Goal: Task Accomplishment & Management: Complete application form

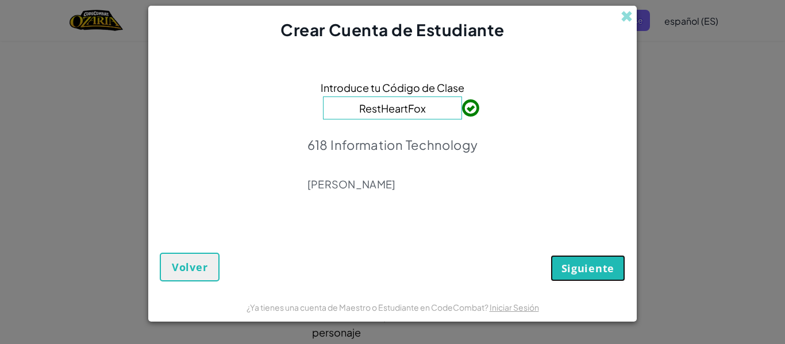
click at [596, 271] on span "Siguiente" at bounding box center [587, 268] width 53 height 14
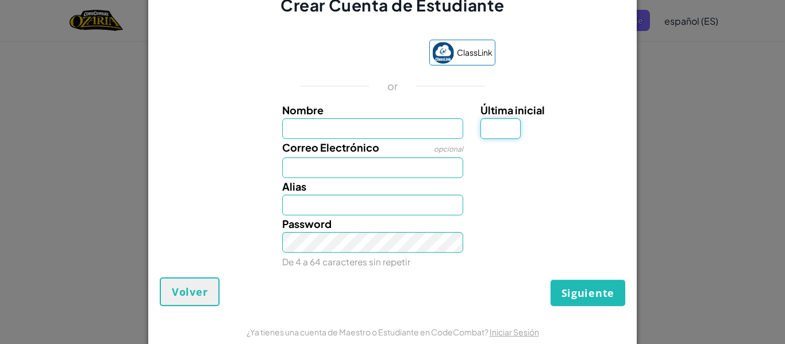
click at [516, 121] on input "Última inicial" at bounding box center [500, 128] width 40 height 21
type input "M"
click at [390, 134] on input "Nombre" at bounding box center [373, 128] width 182 height 21
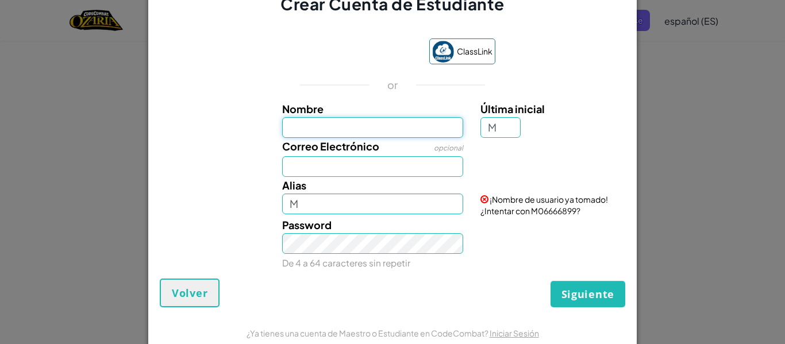
type input "[PERSON_NAME]"
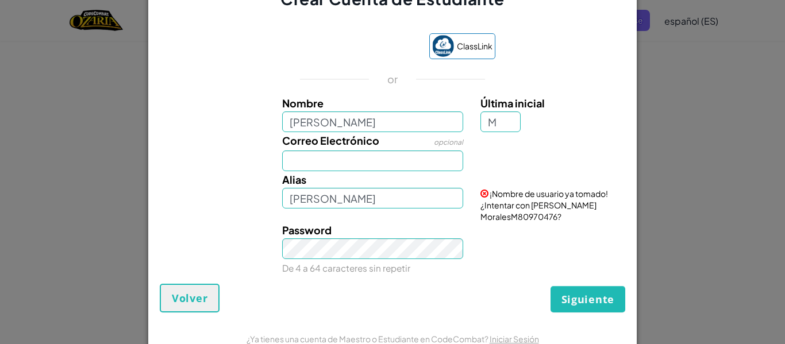
click at [363, 175] on div "[PERSON_NAME]" at bounding box center [372, 189] width 199 height 37
click at [372, 163] on input "Correo Electrónico" at bounding box center [373, 161] width 182 height 21
type input "[EMAIL_ADDRESS][DOMAIN_NAME]"
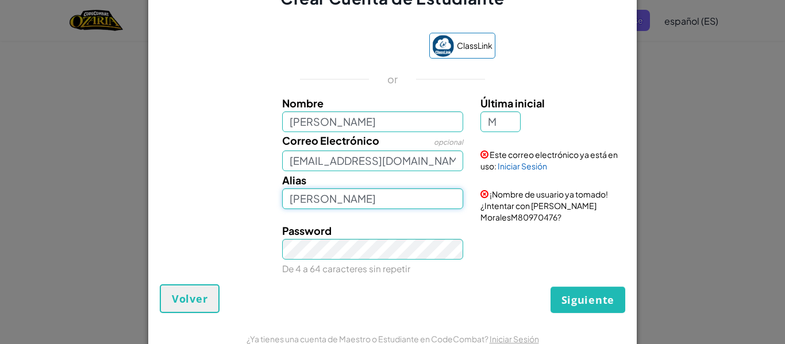
click at [395, 191] on input "[PERSON_NAME]" at bounding box center [373, 198] width 182 height 21
click at [526, 165] on link "Iniciar Sesión" at bounding box center [522, 166] width 49 height 10
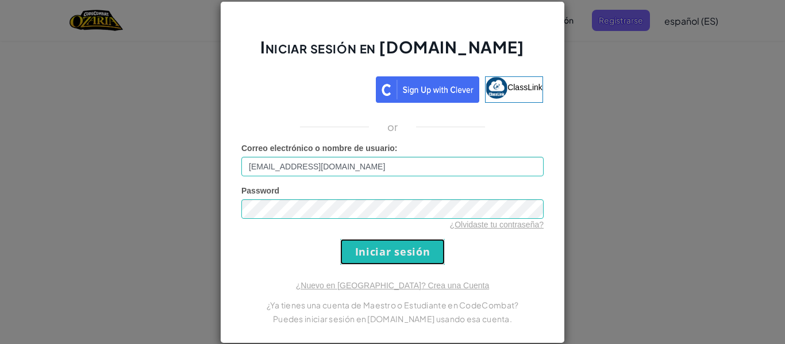
click at [373, 249] on input "Iniciar sesión" at bounding box center [392, 252] width 105 height 26
